Goal: Task Accomplishment & Management: Manage account settings

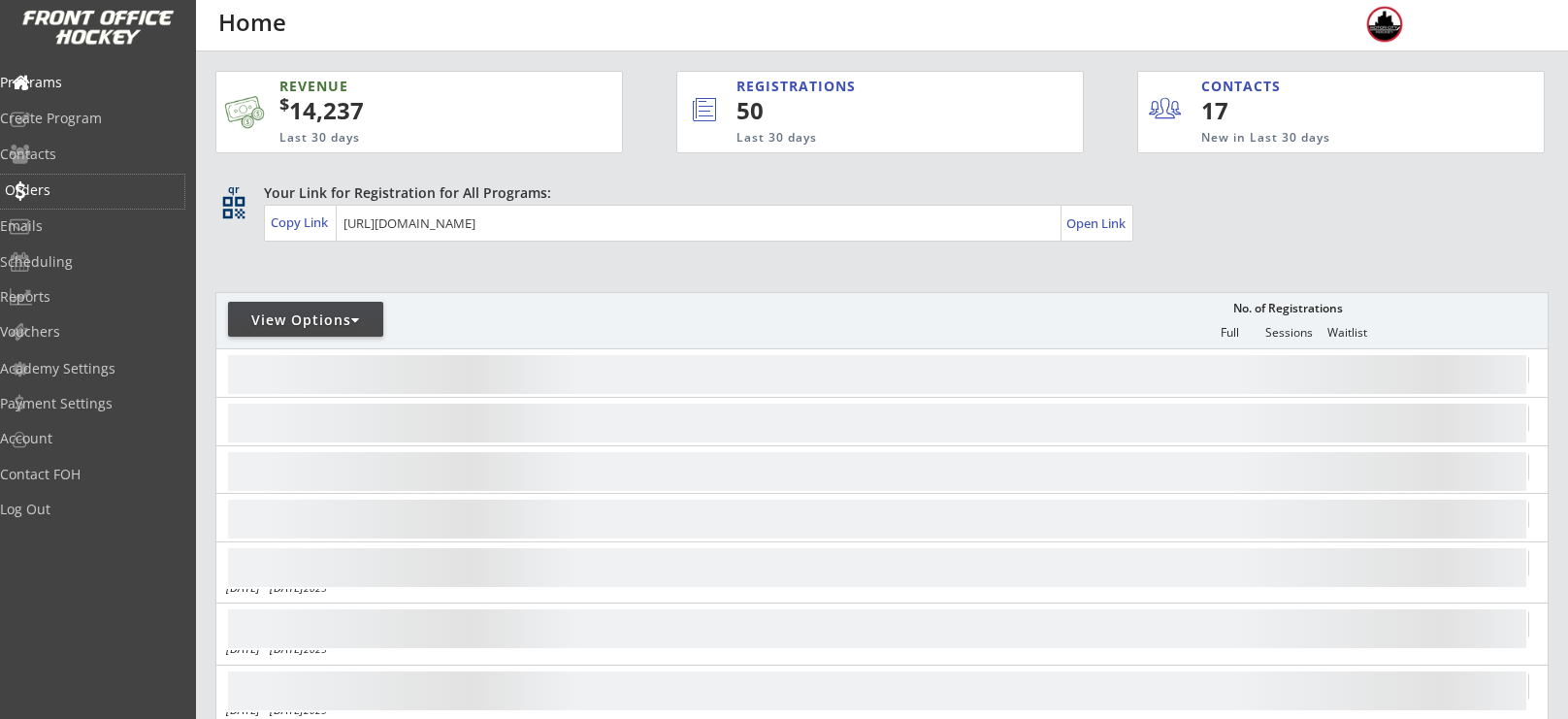
click at [79, 189] on div "Orders" at bounding box center [92, 190] width 175 height 14
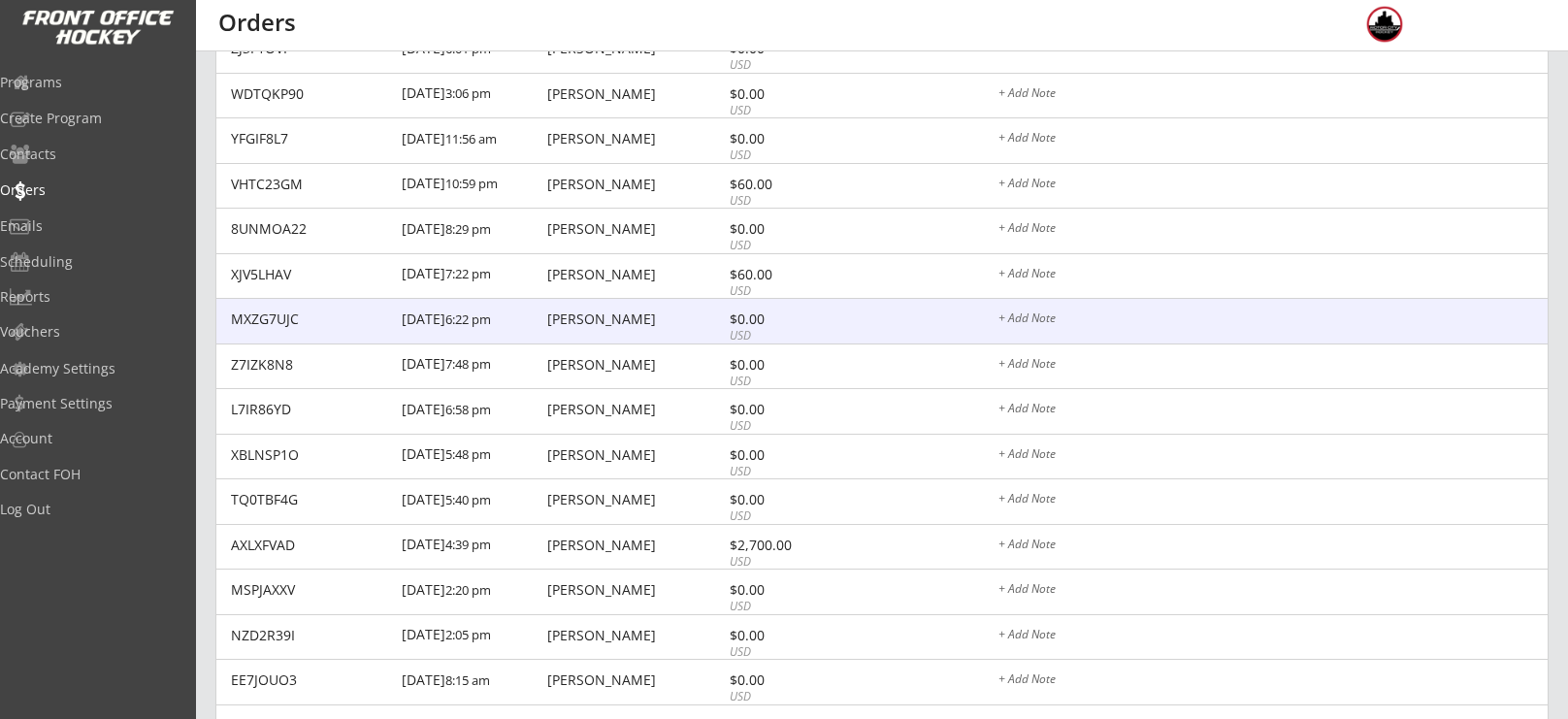
scroll to position [513, 0]
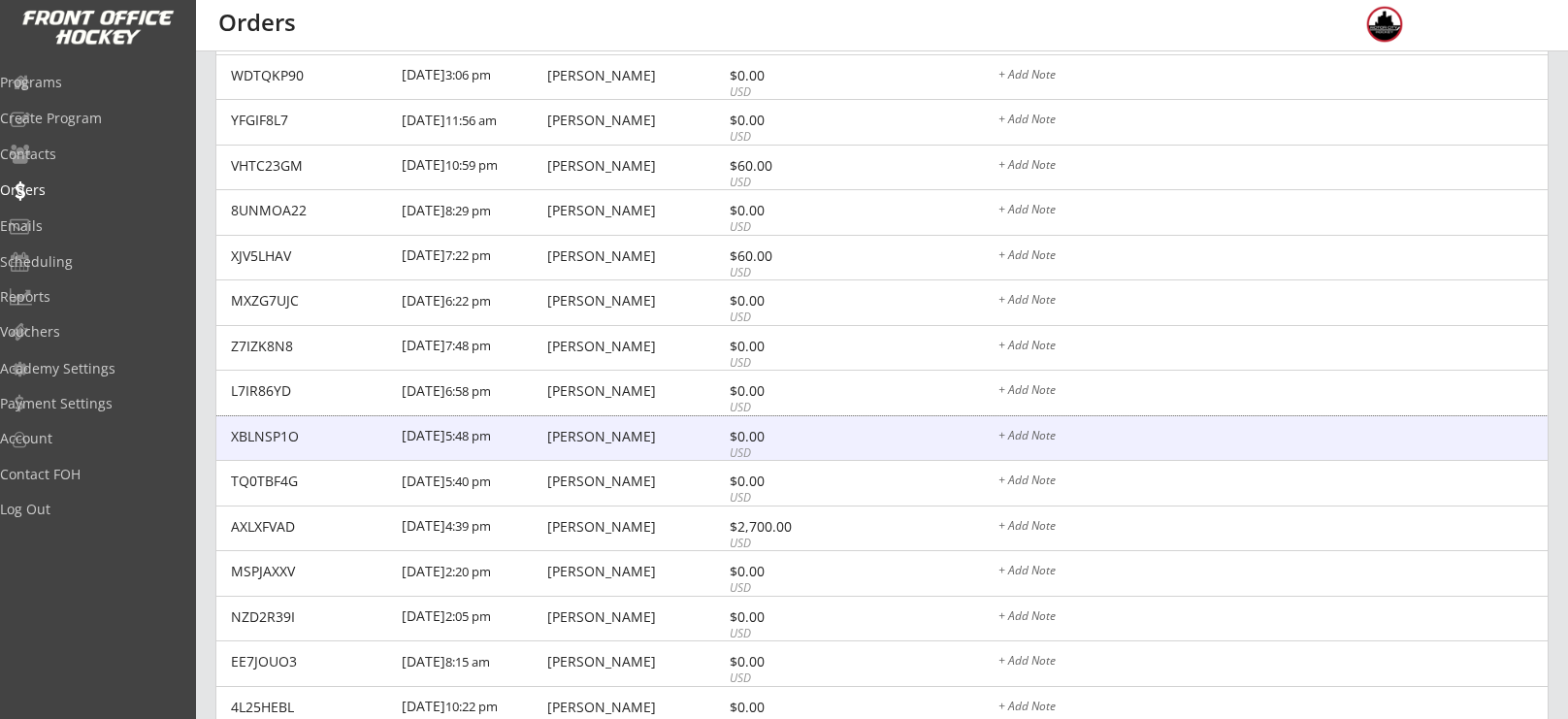
click at [628, 441] on div "[PERSON_NAME]" at bounding box center [635, 437] width 176 height 14
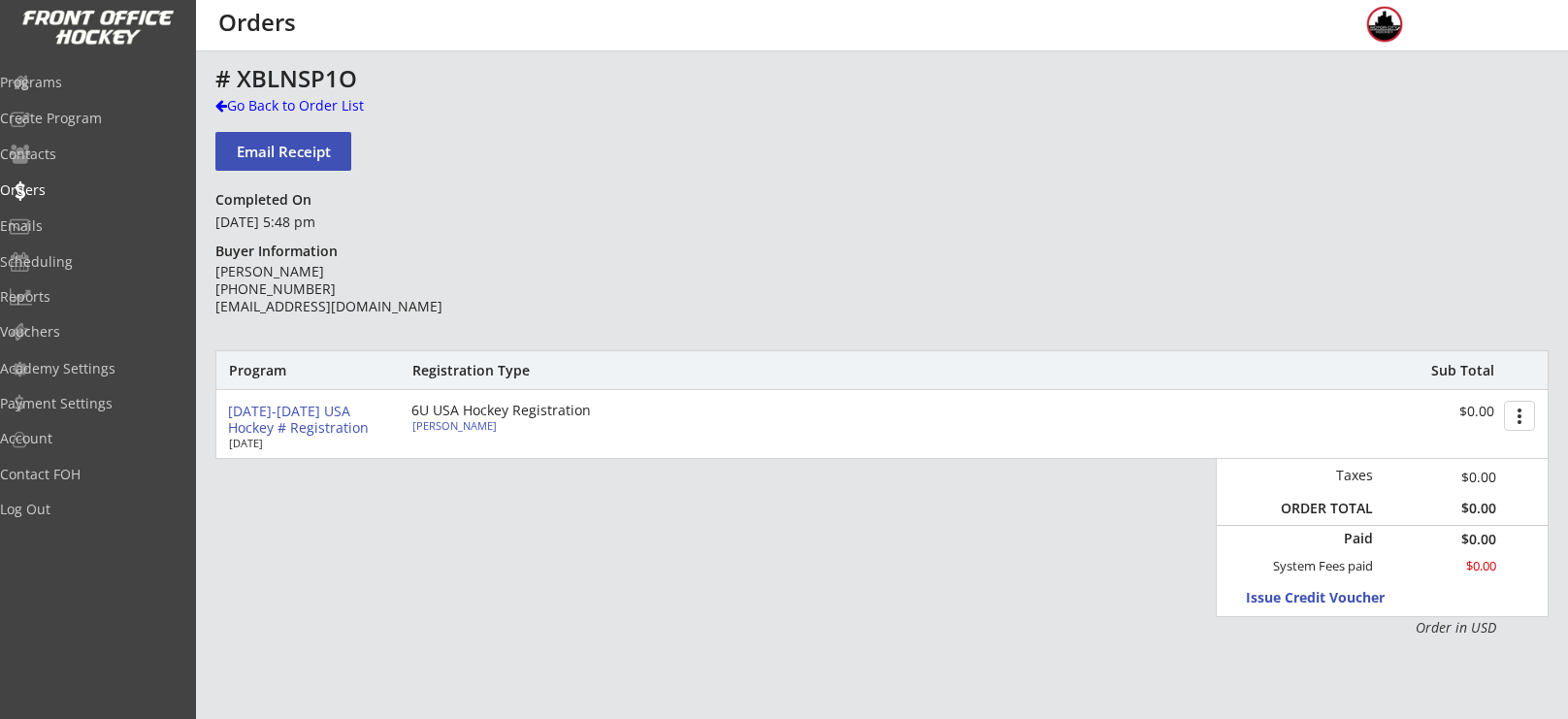
click at [450, 421] on div "[PERSON_NAME]" at bounding box center [521, 425] width 216 height 11
select select ""Youth S/M""
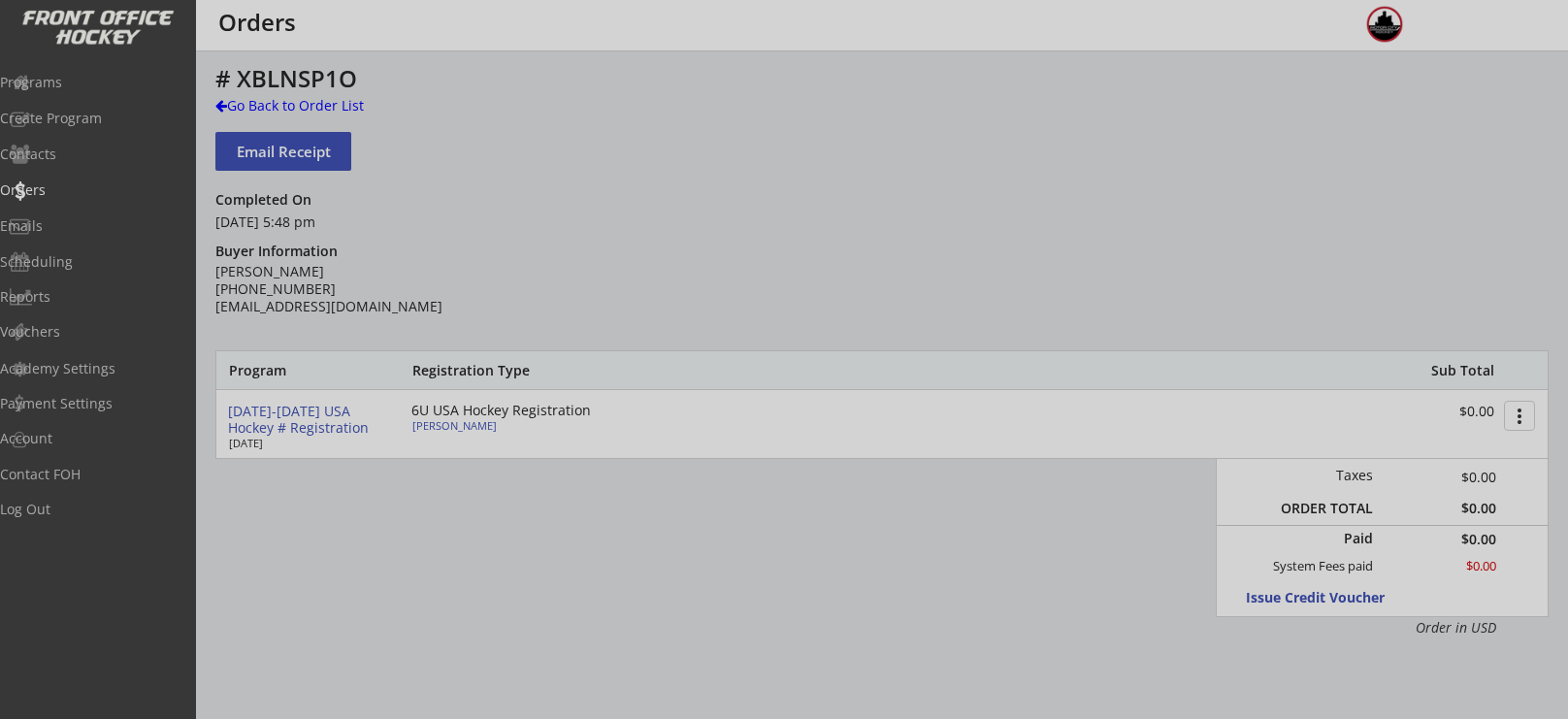
type input "[DATE]"
type input "267601571NANNO"
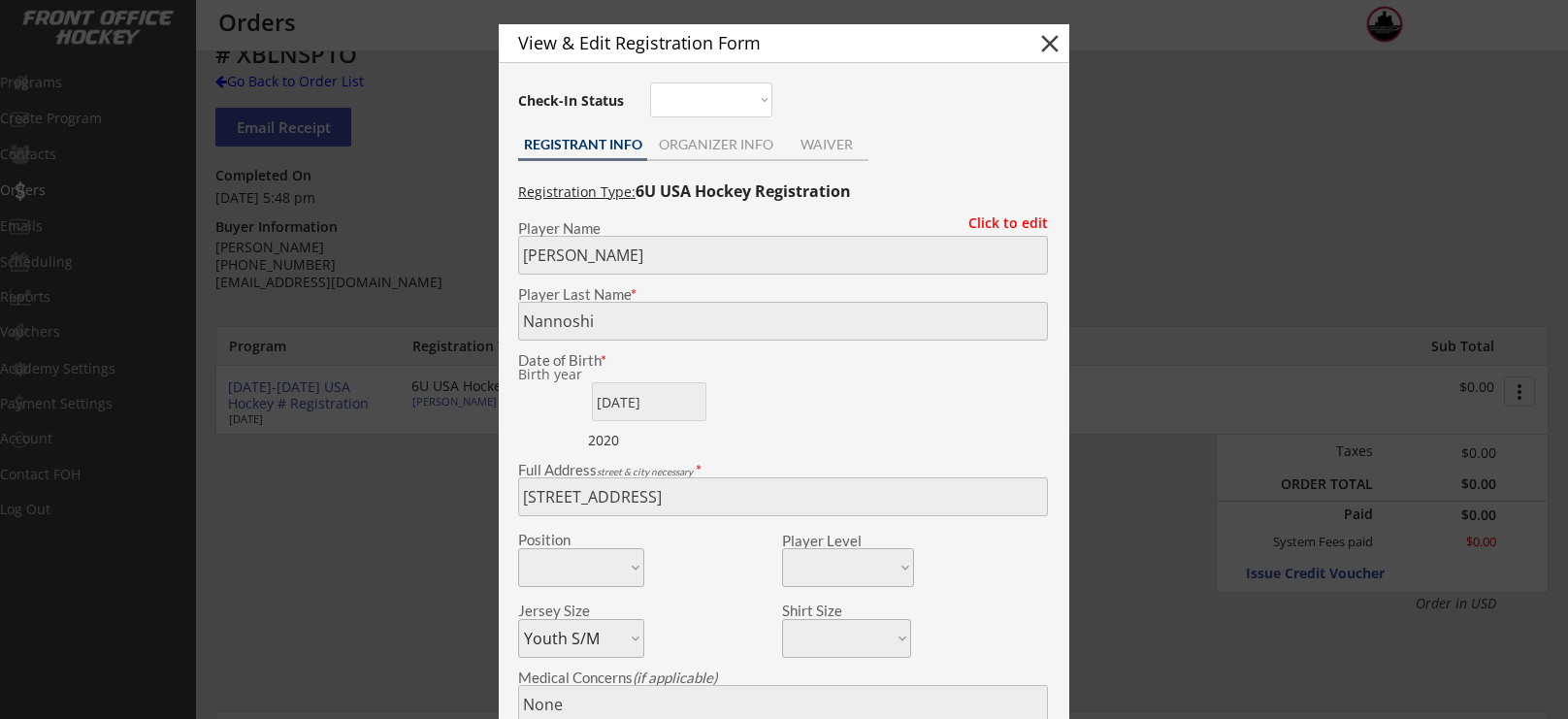
scroll to position [30, 0]
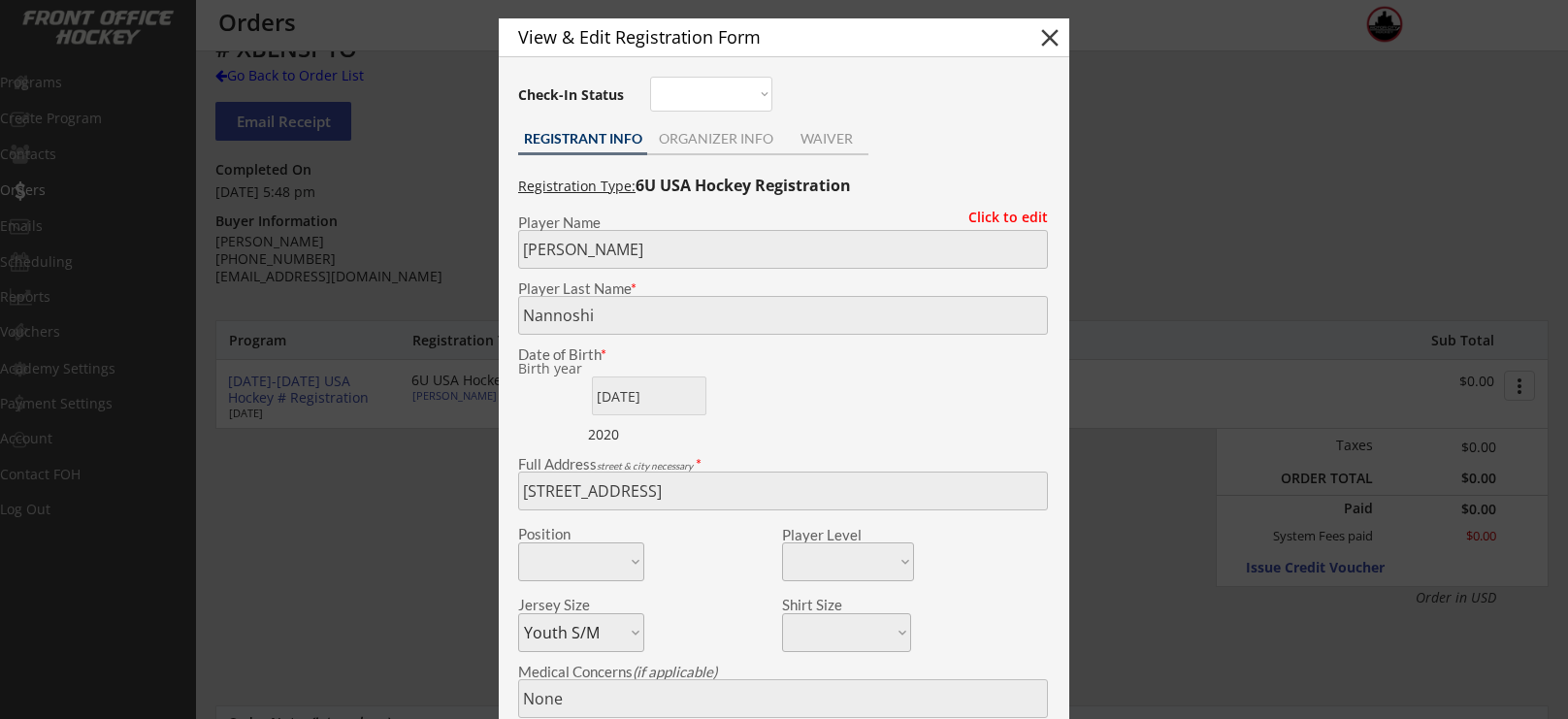
click at [1058, 37] on button "close" at bounding box center [1050, 38] width 29 height 29
select select ""PLACEHOLDER_1427118222253""
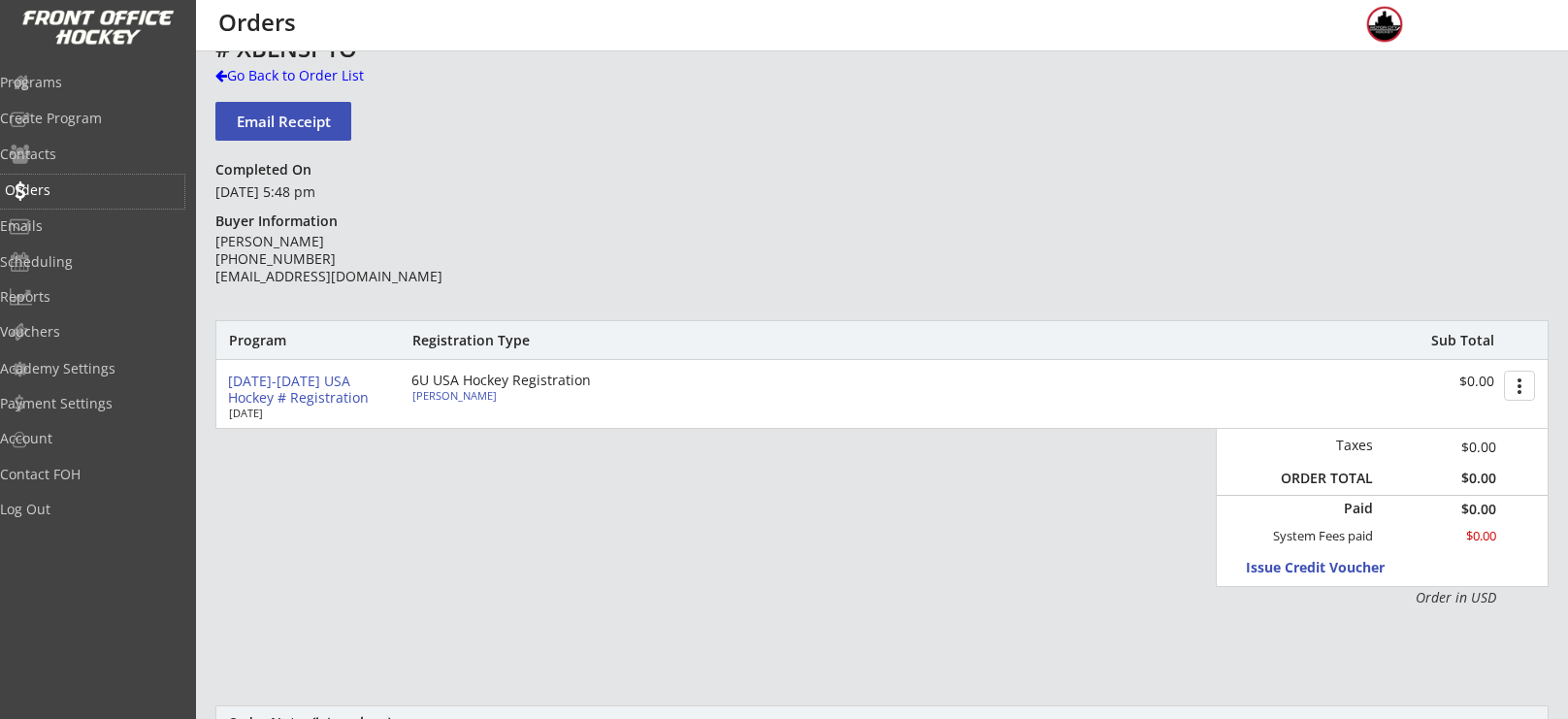
click at [100, 180] on div "Orders" at bounding box center [92, 191] width 184 height 34
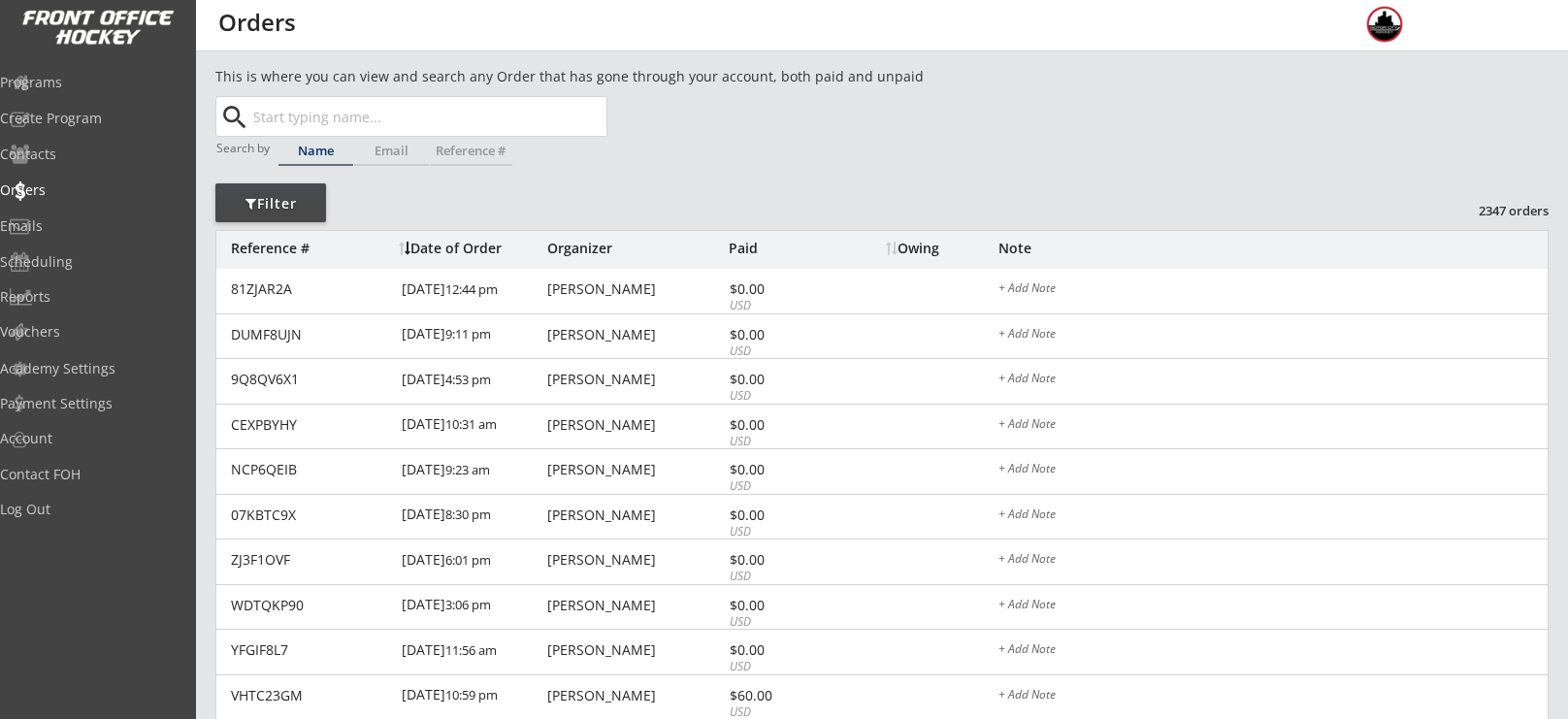
click at [480, 100] on input "text" at bounding box center [428, 117] width 357 height 39
type input "ni"
type input "[PERSON_NAME]"
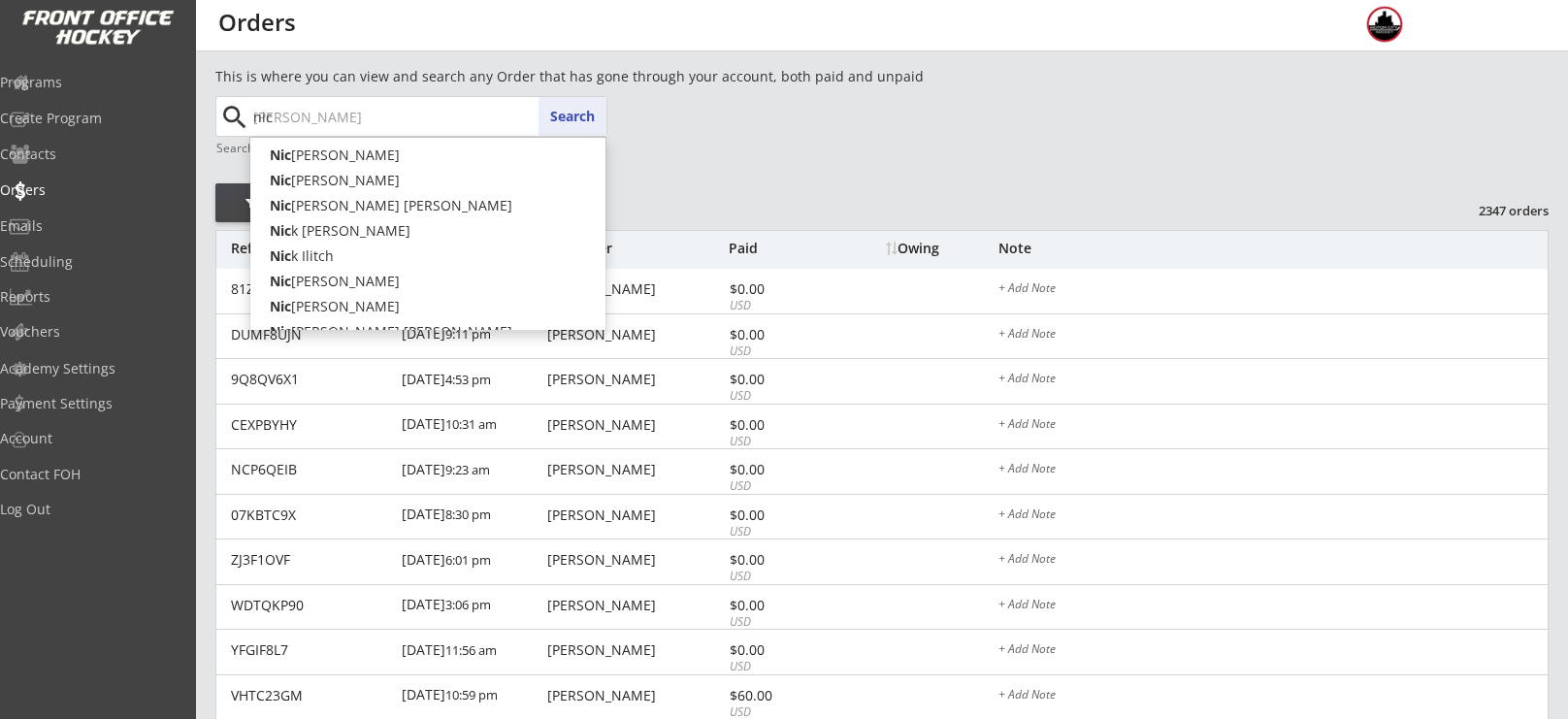
type input "[PERSON_NAME]"
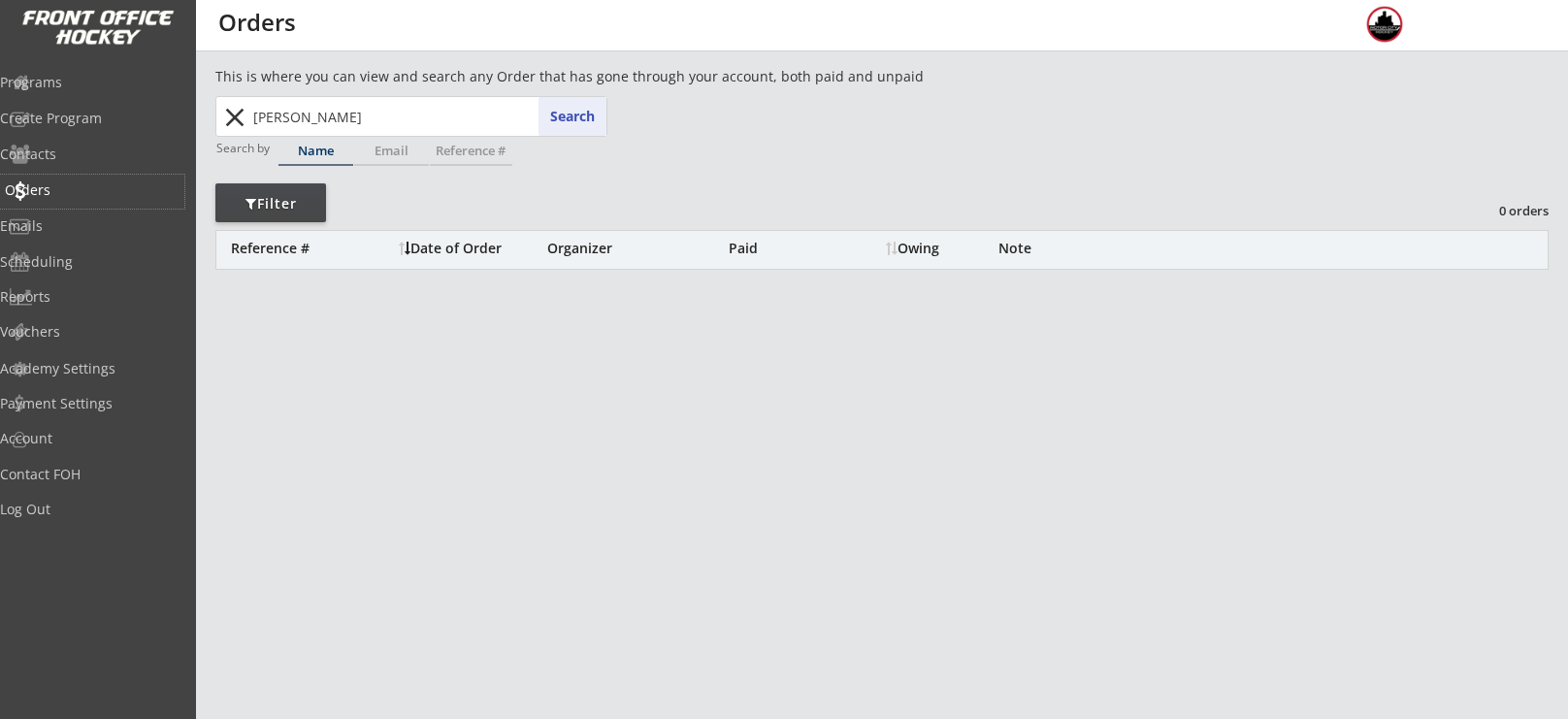
drag, startPoint x: 98, startPoint y: 201, endPoint x: 447, endPoint y: 40, distance: 384.3
click at [447, 40] on body "REVENUE $ 14,237 Last 30 days REGISTRATIONS 50 Last 30 days CONTACTS 17 New in …" at bounding box center [784, 359] width 1568 height 719
click at [411, 109] on input "[PERSON_NAME]" at bounding box center [428, 117] width 357 height 39
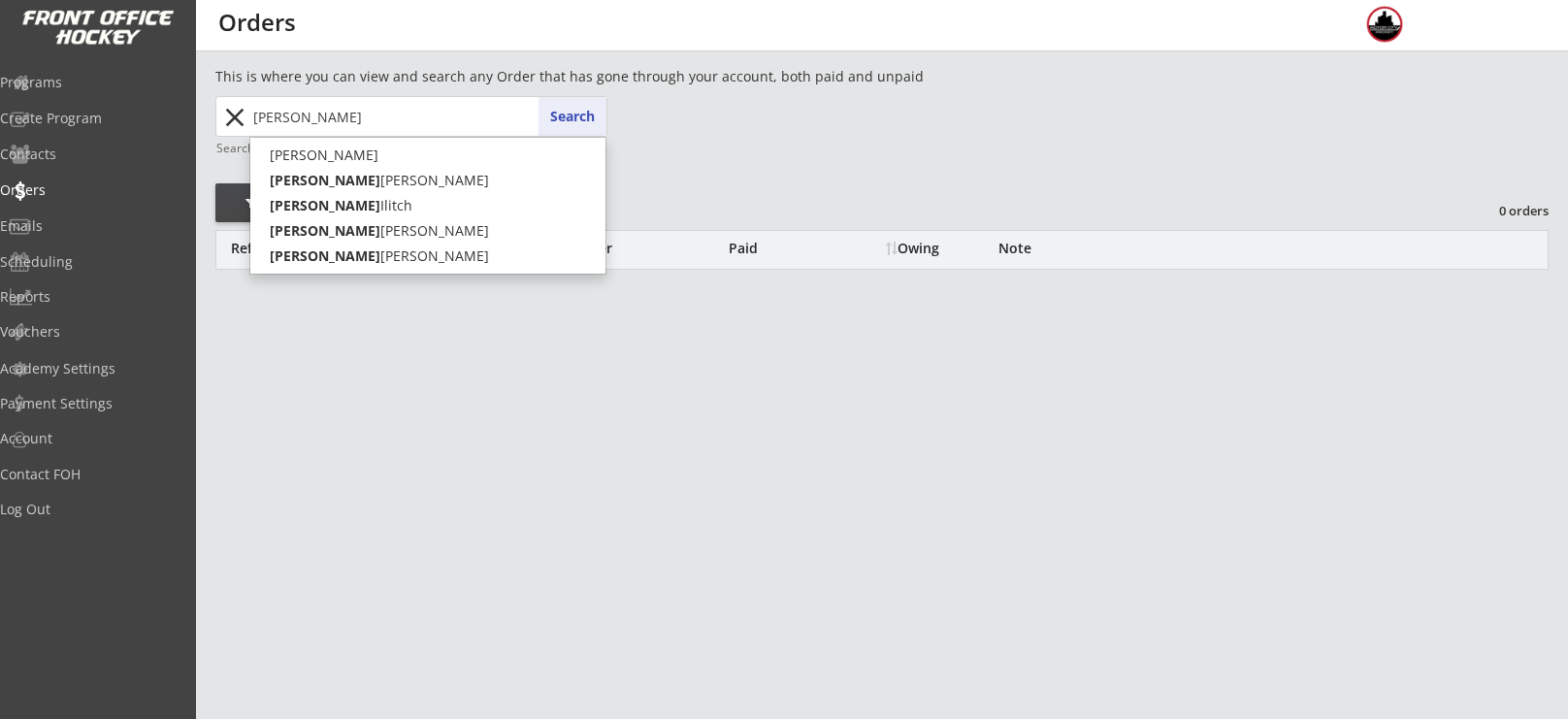
type input "[PERSON_NAME]"
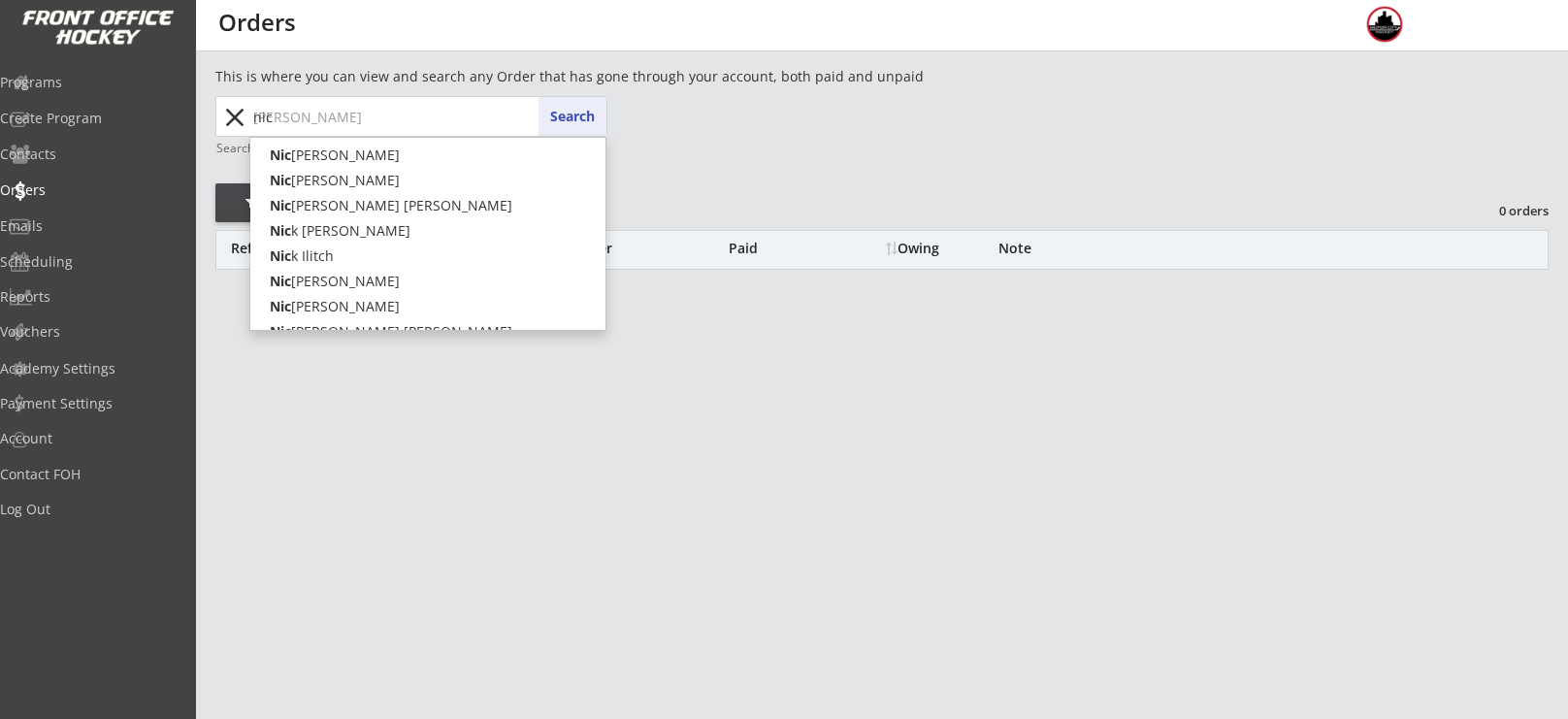
type input "nic"
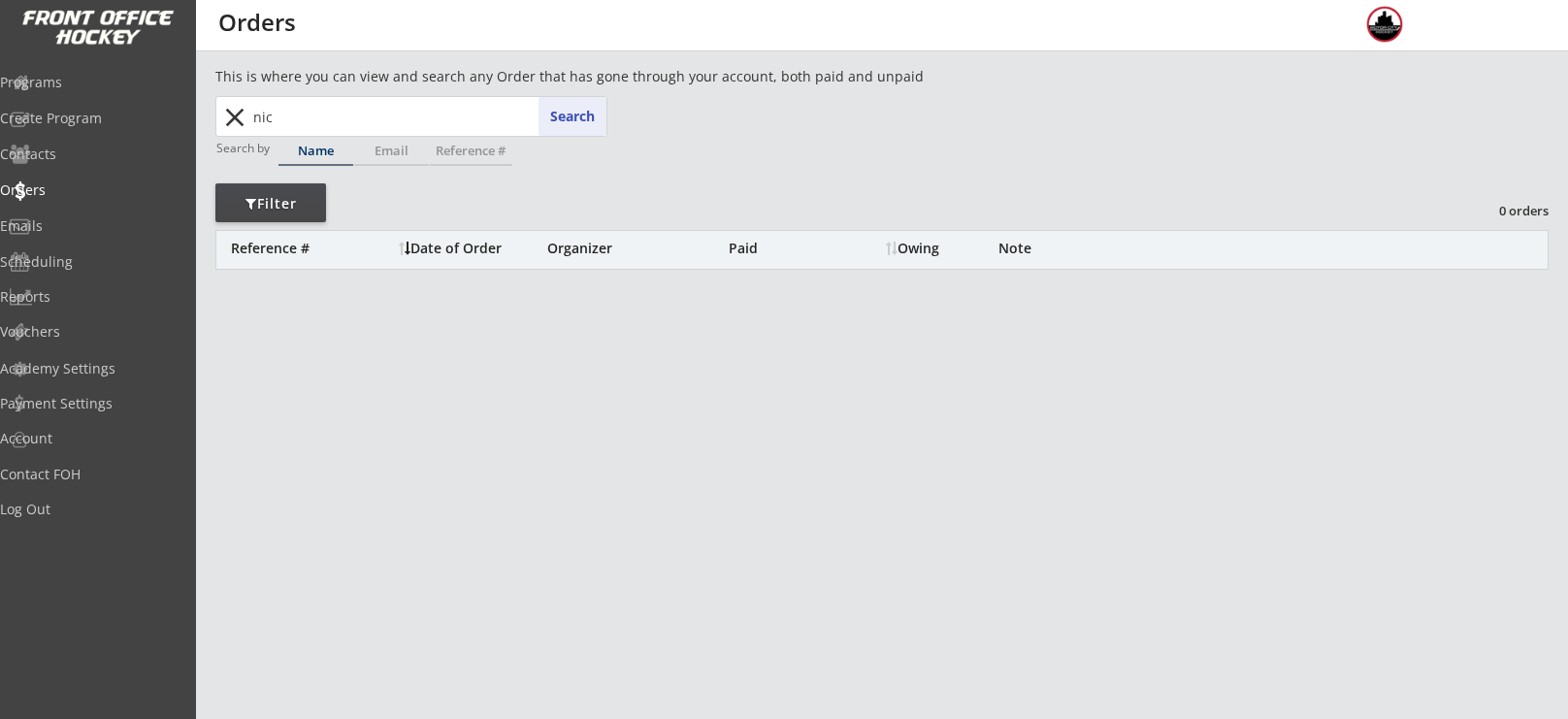
click at [366, 109] on input "nic" at bounding box center [428, 117] width 357 height 39
type input "[PERSON_NAME]"
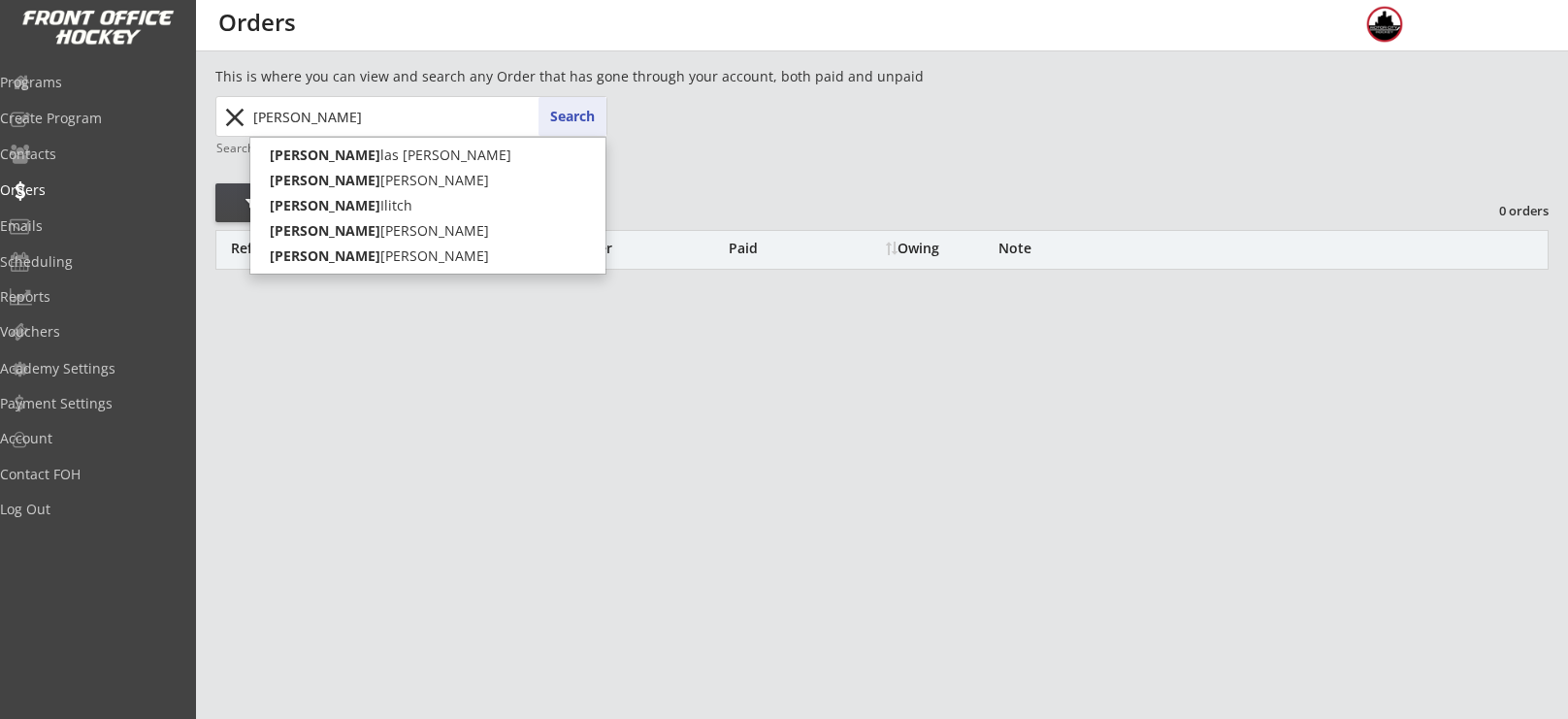
type input "[PERSON_NAME]"
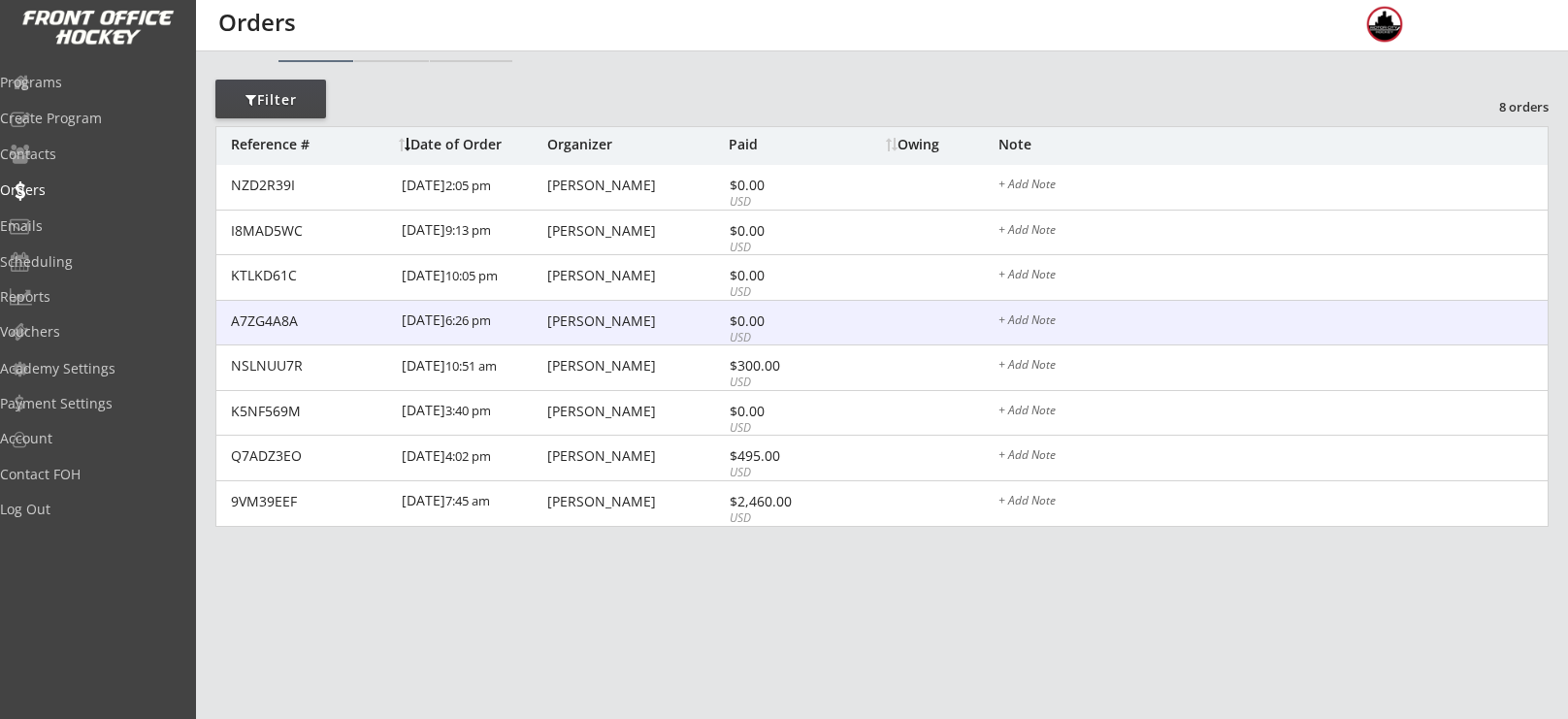
scroll to position [118, 0]
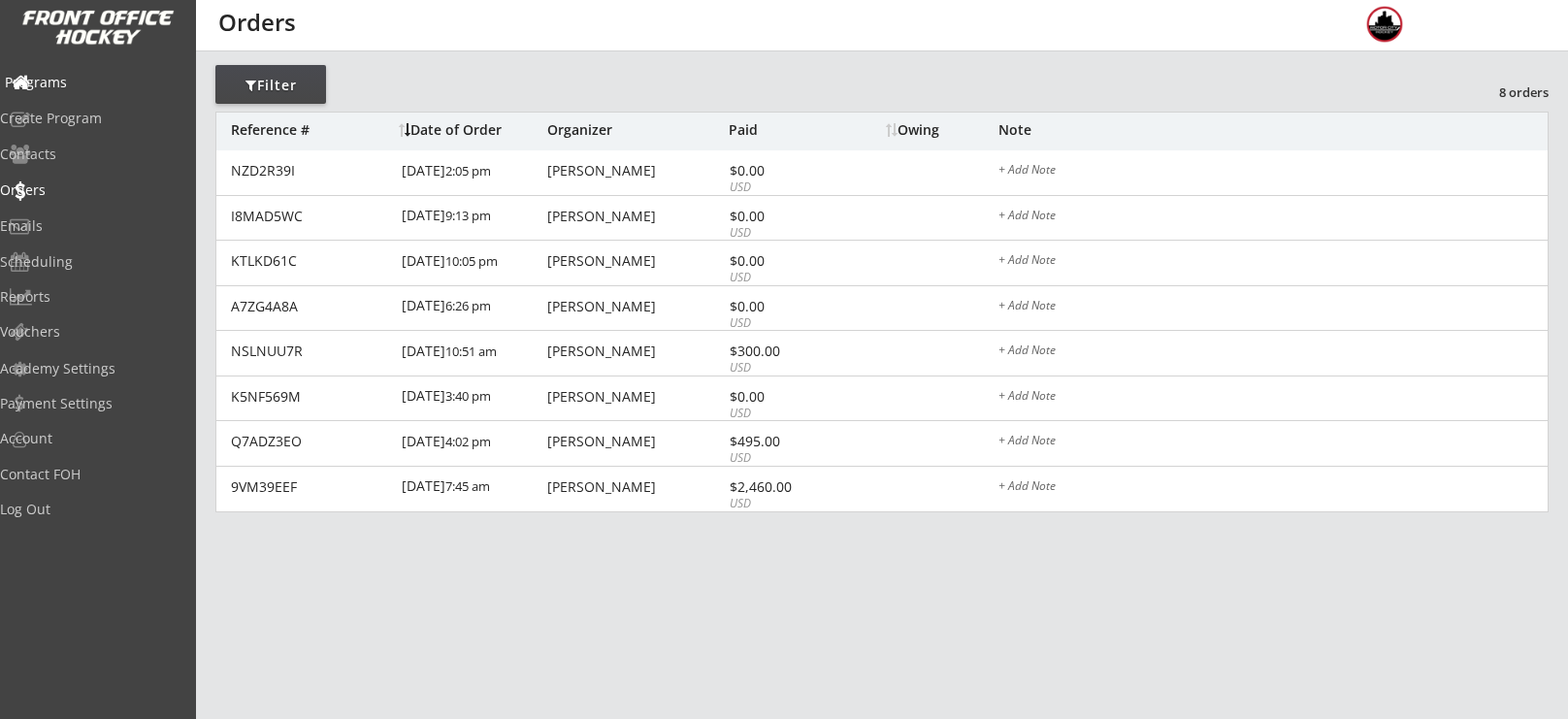
click at [91, 76] on div "Programs" at bounding box center [92, 83] width 175 height 14
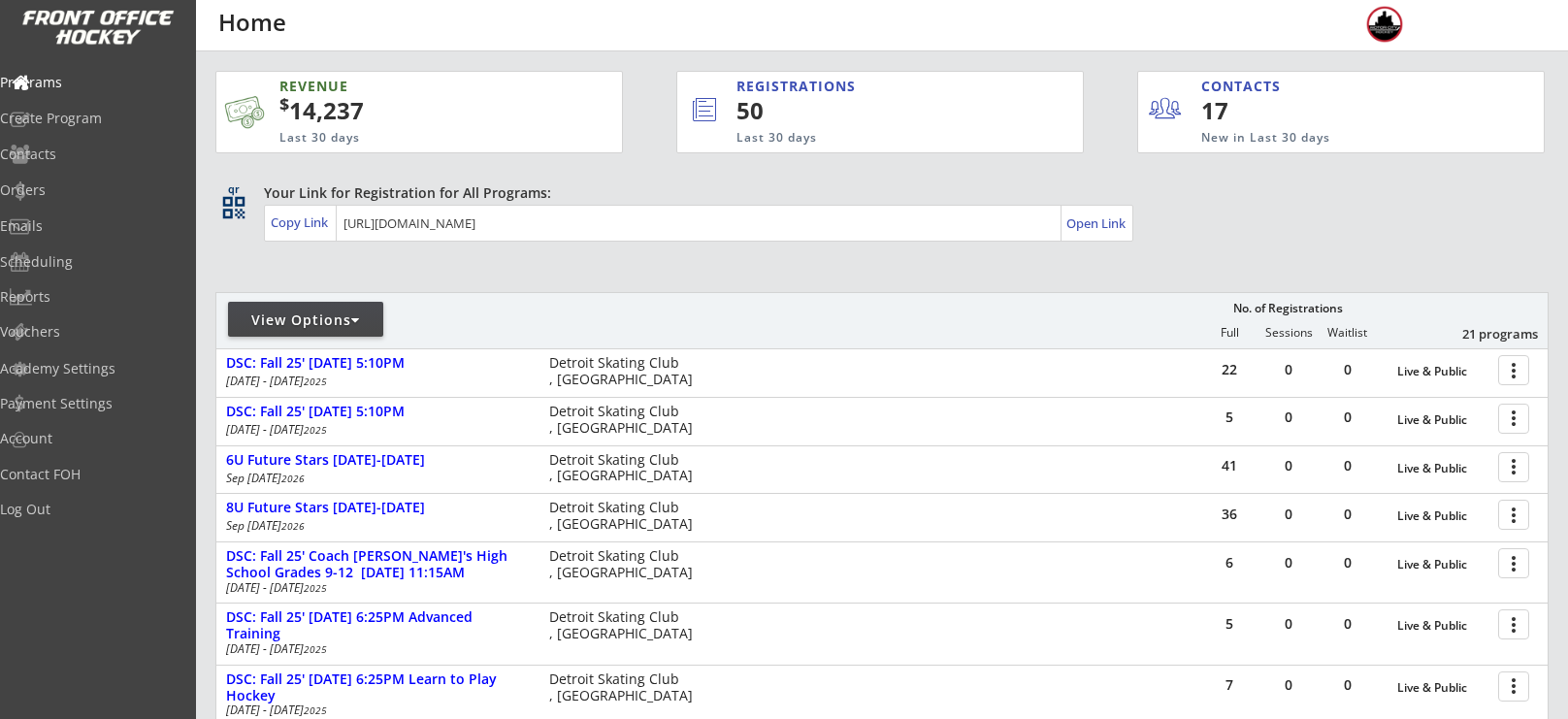
click at [337, 328] on div "View Options" at bounding box center [305, 320] width 155 height 20
select select ""Upcoming Programs""
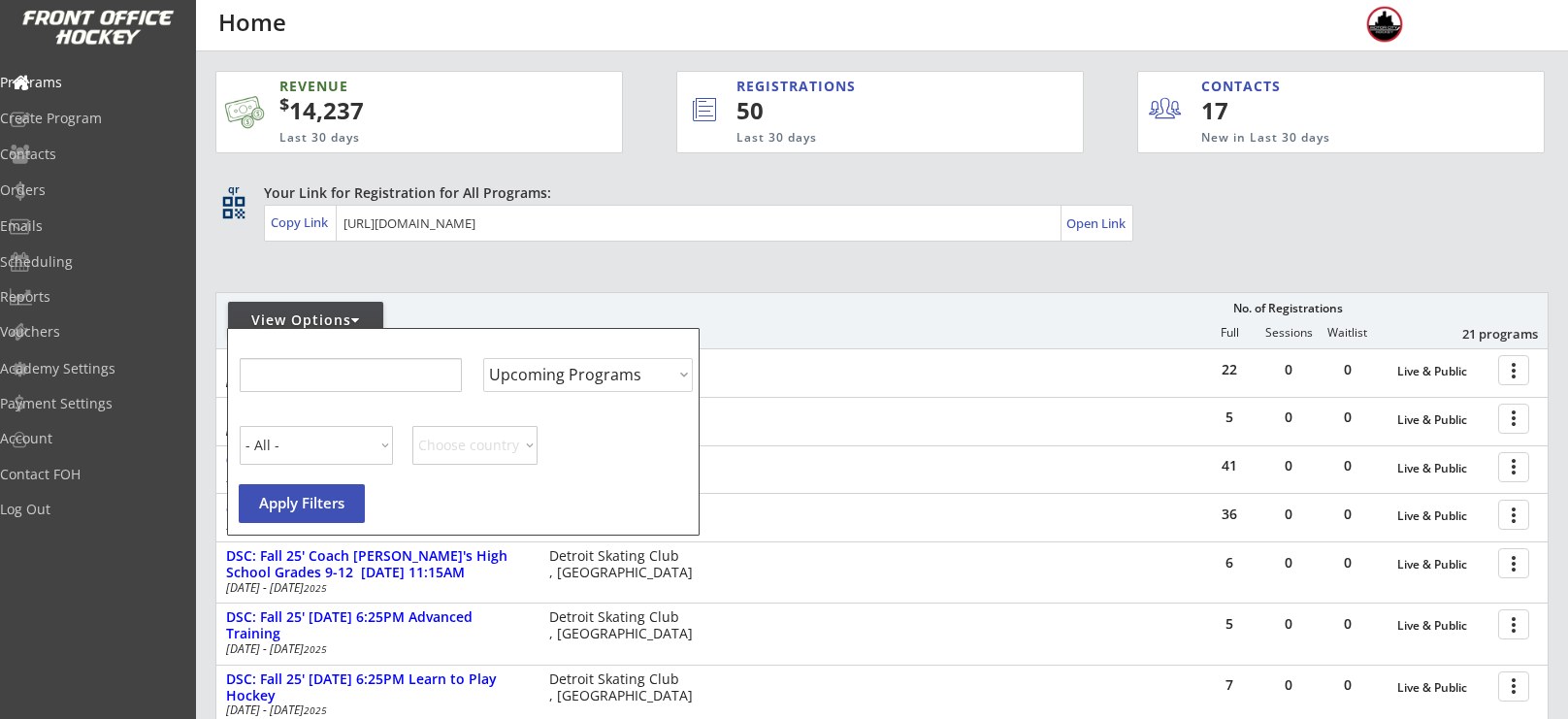
select select ""Upcoming Programs""
click at [342, 366] on input "input" at bounding box center [350, 375] width 222 height 34
